Goal: Entertainment & Leisure: Consume media (video, audio)

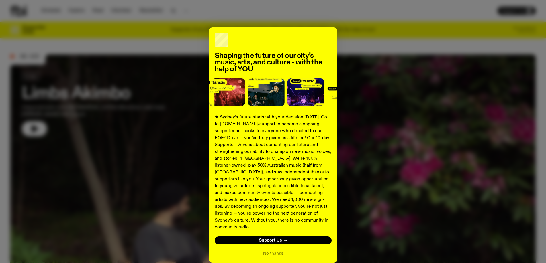
click at [409, 206] on div "Shaping the future of our city’s music, arts, and culture - with the help of YO…" at bounding box center [272, 146] width 525 height 236
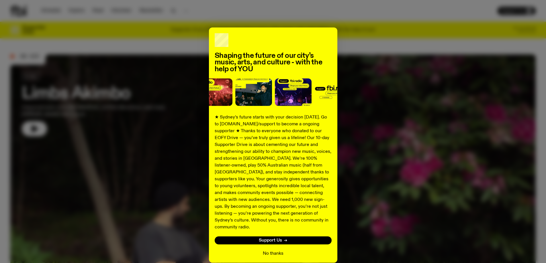
click at [274, 250] on button "No thanks" at bounding box center [273, 253] width 21 height 7
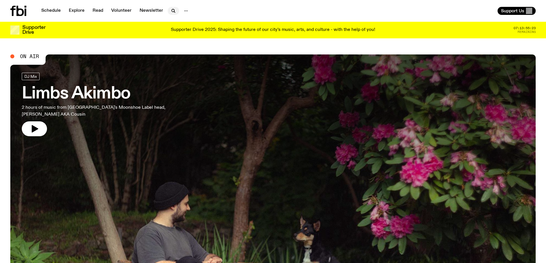
click at [171, 11] on icon "button" at bounding box center [173, 10] width 7 height 7
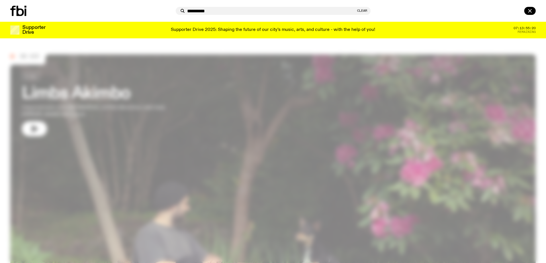
type input "**********"
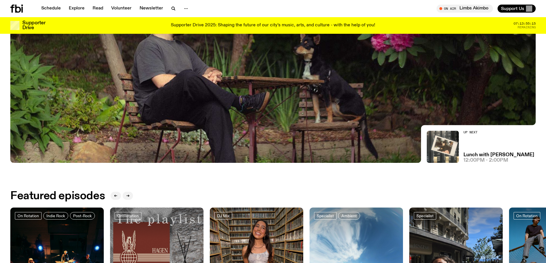
scroll to position [55, 0]
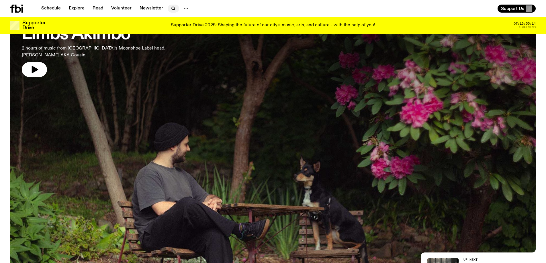
click at [174, 9] on icon "button" at bounding box center [173, 8] width 7 height 7
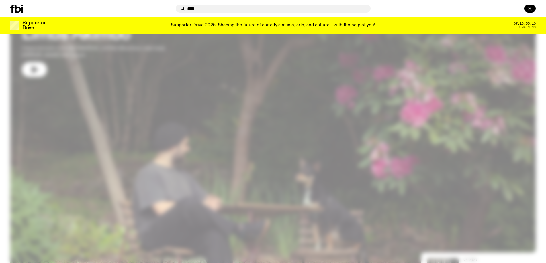
type input "****"
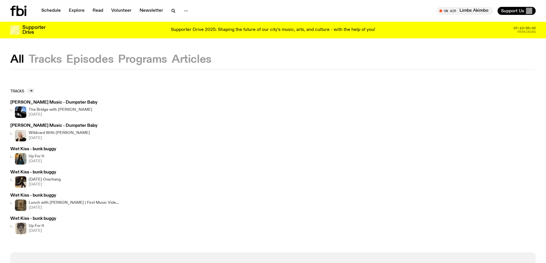
click at [56, 110] on h4 "The Bridge with [PERSON_NAME]" at bounding box center [61, 110] width 64 height 4
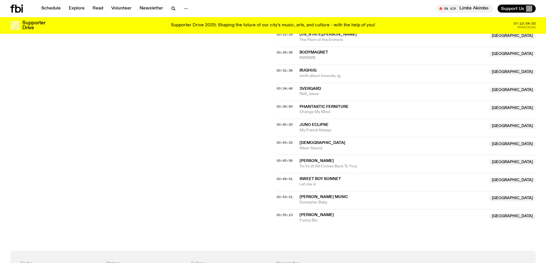
scroll to position [314, 0]
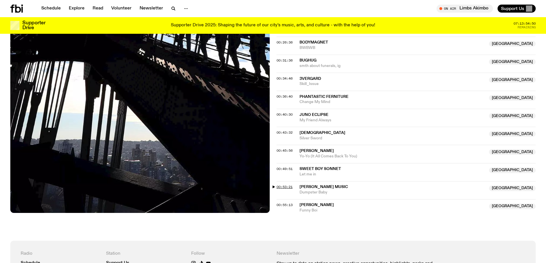
click at [288, 185] on span "00:53:21" at bounding box center [285, 187] width 16 height 5
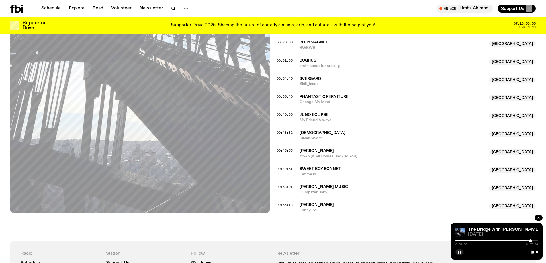
click at [530, 241] on div at bounding box center [530, 241] width 3 height 3
click at [459, 253] on rect "button" at bounding box center [458, 252] width 1 height 3
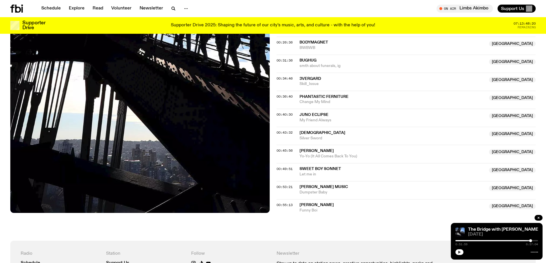
click at [457, 254] on button "button" at bounding box center [459, 253] width 8 height 6
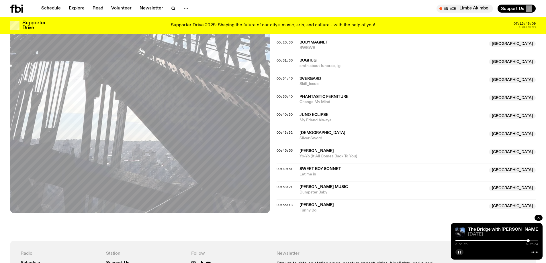
drag, startPoint x: 532, startPoint y: 241, endPoint x: 528, endPoint y: 241, distance: 3.5
click at [528, 241] on div at bounding box center [528, 241] width 3 height 3
click at [526, 242] on div at bounding box center [525, 241] width 3 height 3
click at [526, 240] on div at bounding box center [526, 241] width 3 height 3
click at [528, 240] on div at bounding box center [528, 241] width 3 height 3
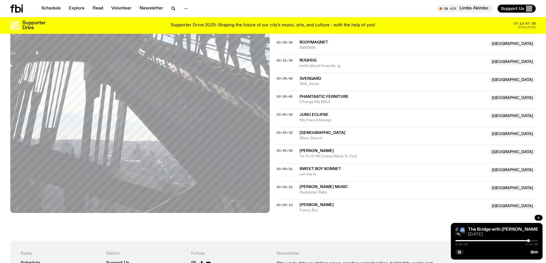
click at [505, 246] on div "The Bridge with [PERSON_NAME] [DATE] 0:50:29 0:57:04" at bounding box center [497, 241] width 92 height 37
click at [527, 240] on div at bounding box center [527, 241] width 3 height 3
click at [458, 254] on icon "button" at bounding box center [459, 252] width 3 height 3
